Goal: Find contact information: Find contact information

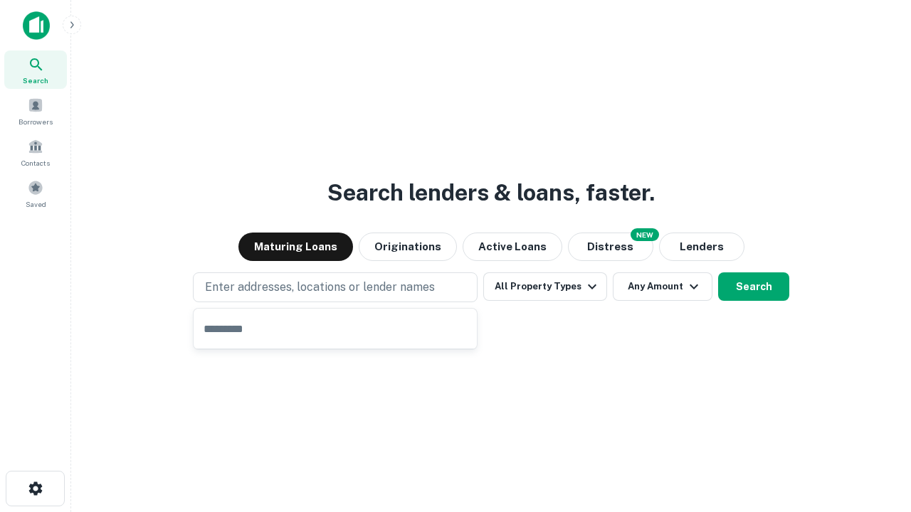
type input "**********"
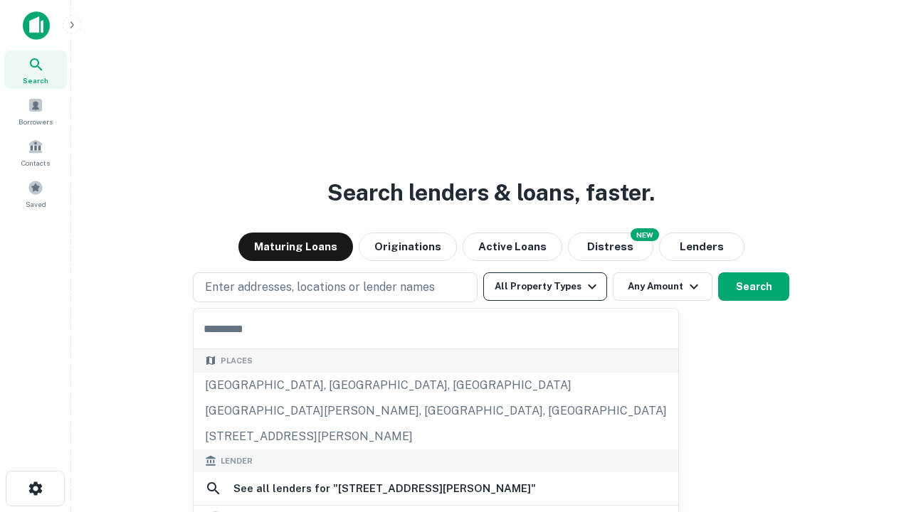
click at [545, 287] on button "All Property Types" at bounding box center [545, 286] width 124 height 28
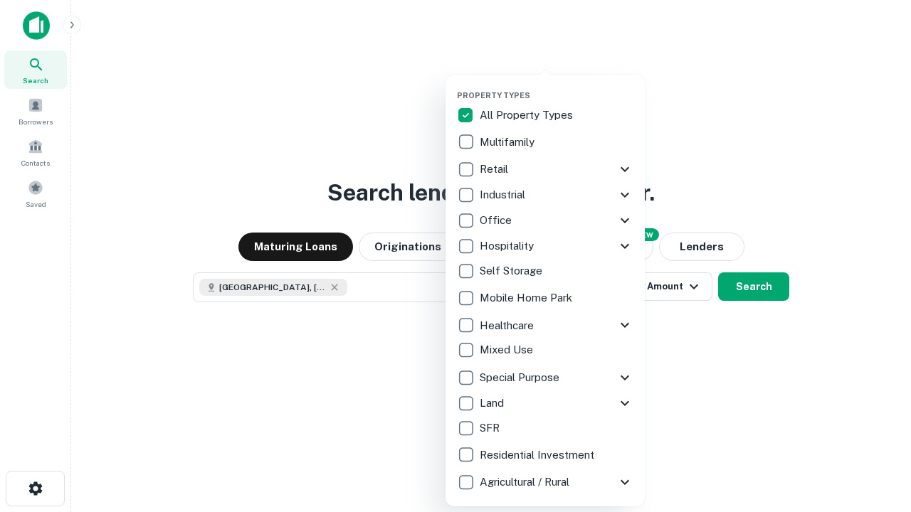
click at [556, 86] on button "button" at bounding box center [556, 86] width 199 height 1
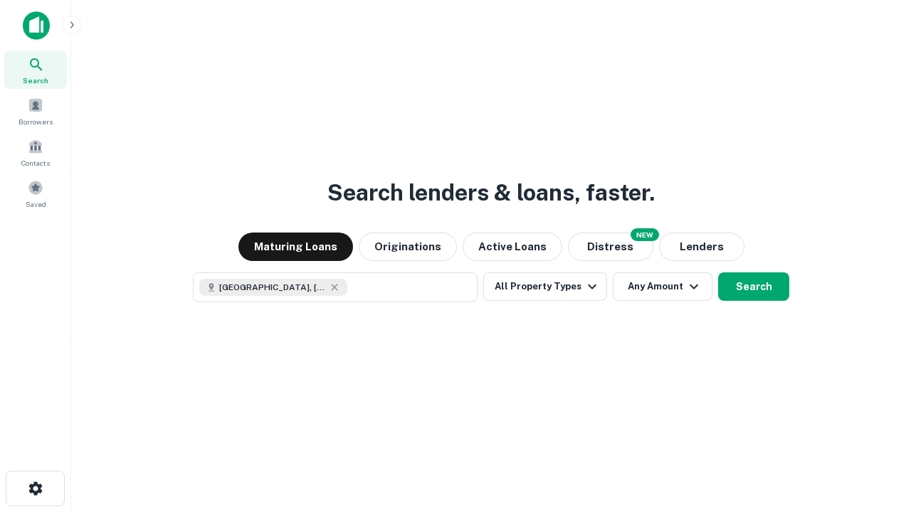
scroll to position [23, 0]
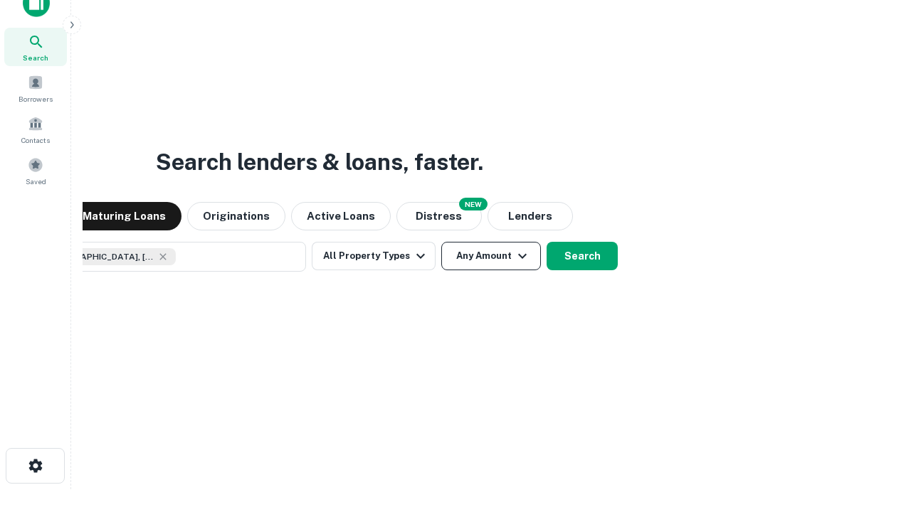
click at [441, 242] on button "Any Amount" at bounding box center [491, 256] width 100 height 28
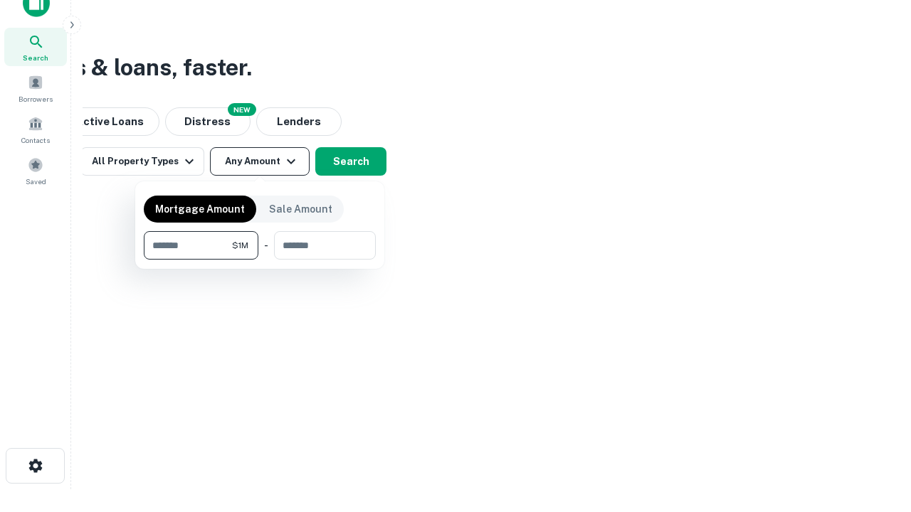
type input "*******"
click at [260, 260] on button "button" at bounding box center [260, 260] width 232 height 1
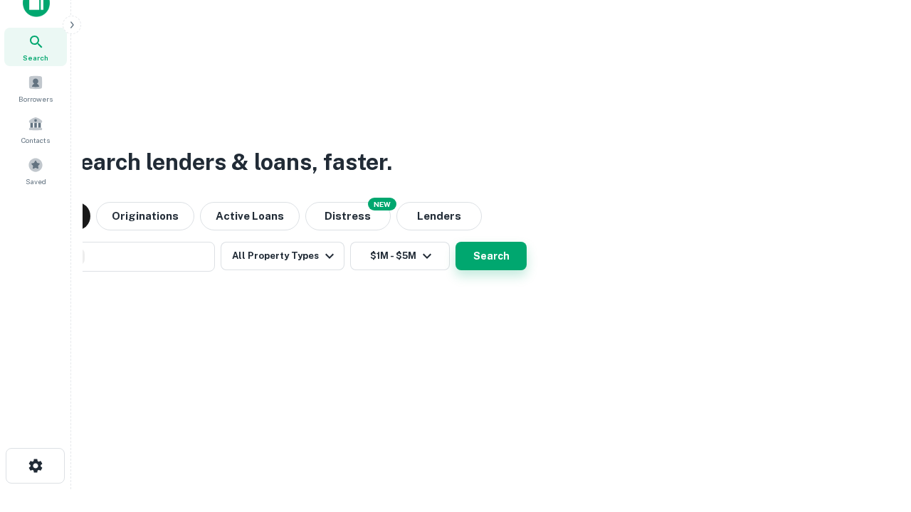
click at [455, 242] on button "Search" at bounding box center [490, 256] width 71 height 28
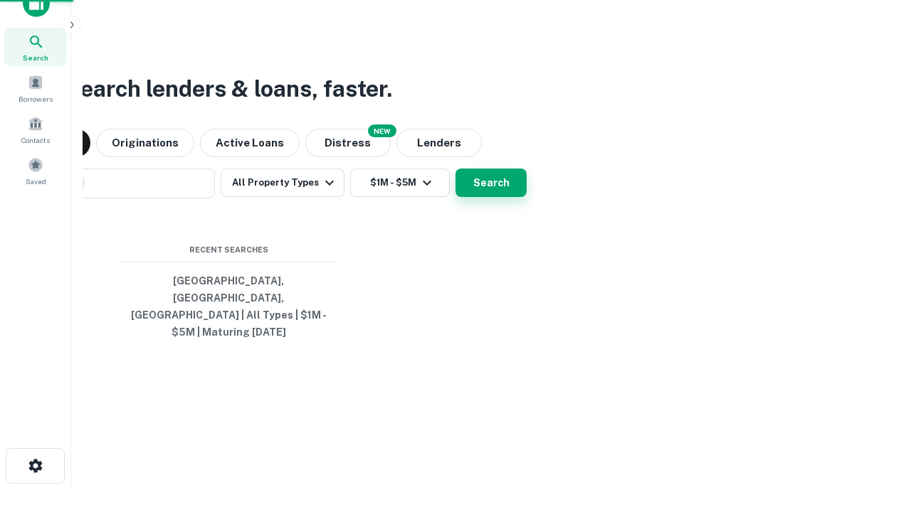
scroll to position [46, 403]
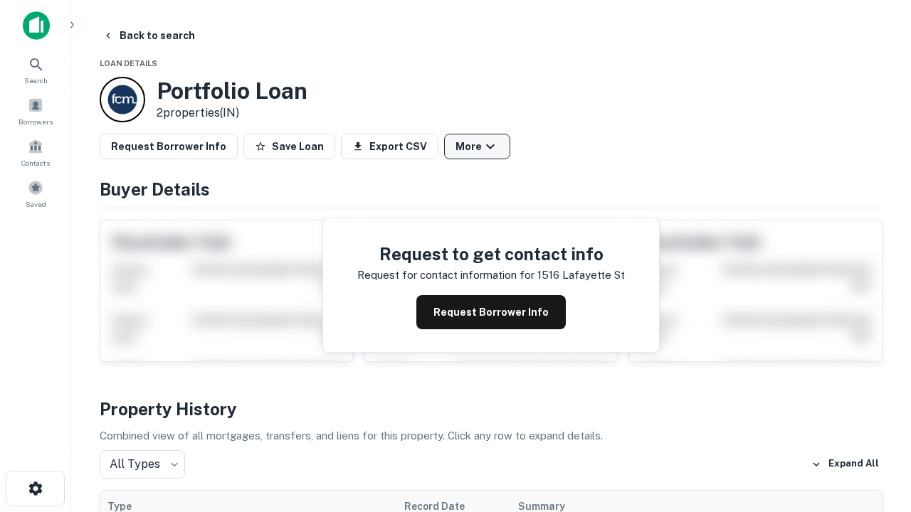
click at [477, 147] on button "More" at bounding box center [477, 147] width 66 height 26
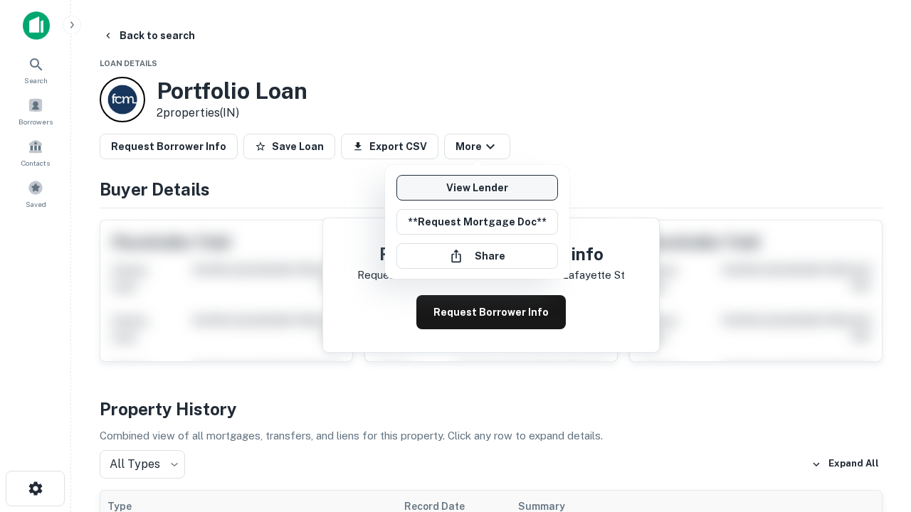
click at [477, 188] on link "View Lender" at bounding box center [477, 188] width 162 height 26
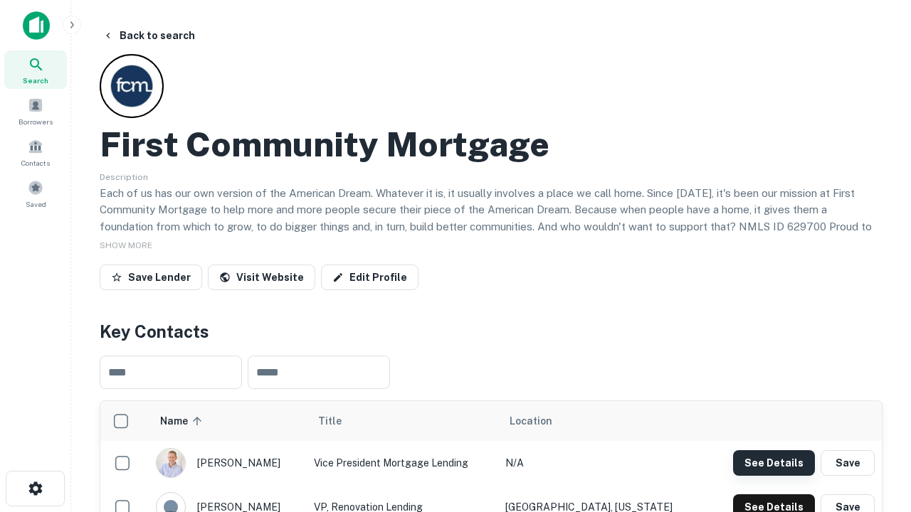
click at [773, 462] on button "See Details" at bounding box center [774, 463] width 82 height 26
